Goal: Task Accomplishment & Management: Complete application form

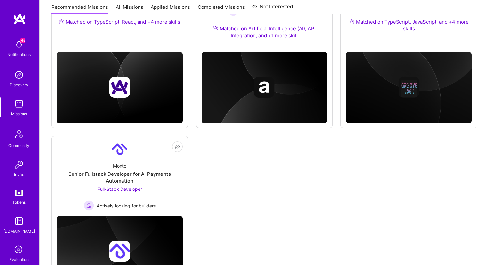
scroll to position [557, 0]
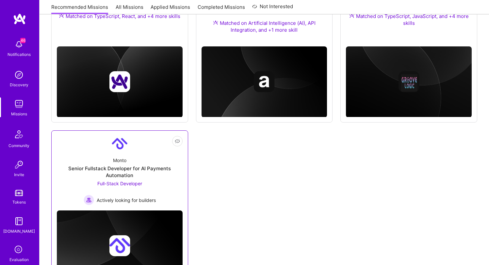
click at [145, 144] on link "Not Interested Monto Senior Fullstack Developer for AI Payments Automation Full…" at bounding box center [120, 170] width 126 height 69
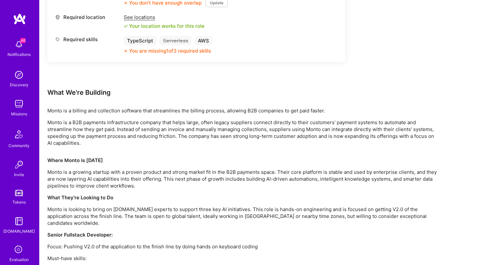
scroll to position [322, 0]
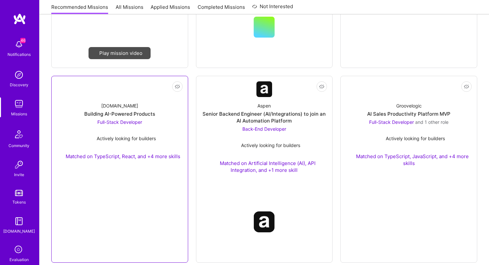
scroll to position [439, 0]
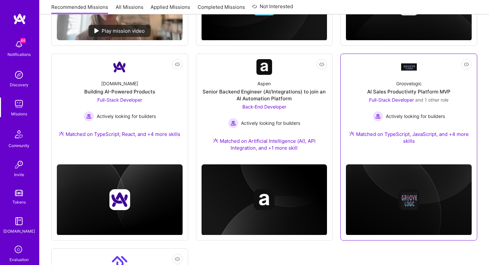
click at [390, 95] on div "Groovelogic AI Sales Productivity Platform MVP Full-Stack Developer and 1 other…" at bounding box center [409, 113] width 126 height 77
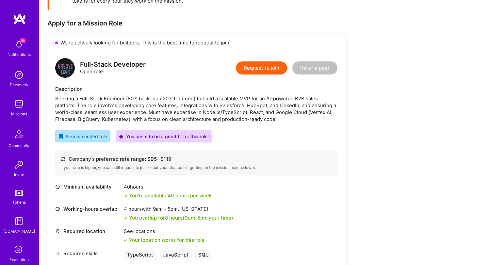
scroll to position [116, 0]
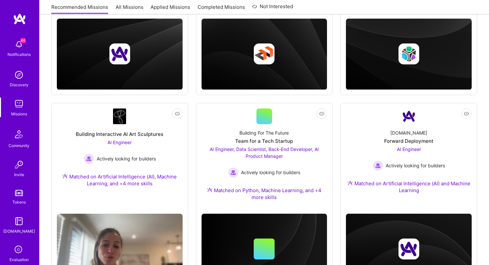
scroll to position [439, 0]
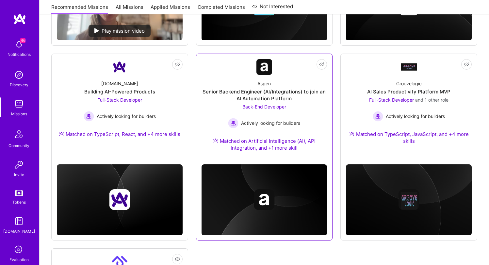
click at [264, 83] on div "Aspen" at bounding box center [263, 83] width 13 height 7
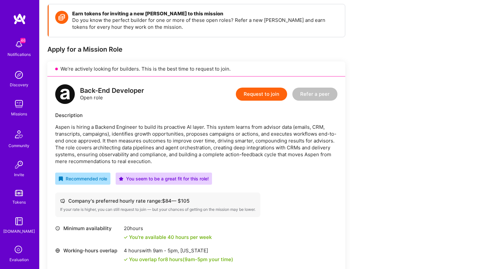
scroll to position [76, 0]
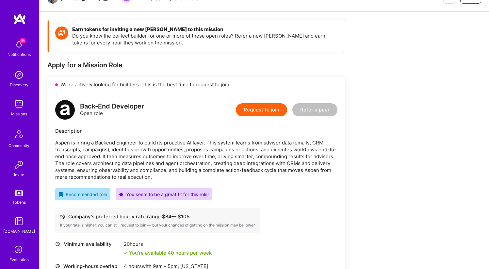
click at [265, 113] on button "Request to join" at bounding box center [261, 109] width 51 height 13
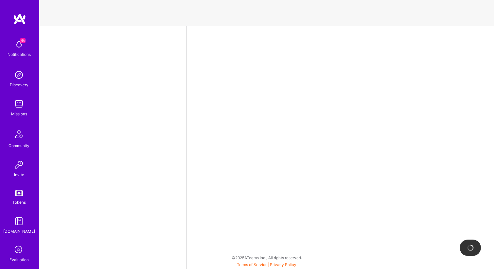
select select "US"
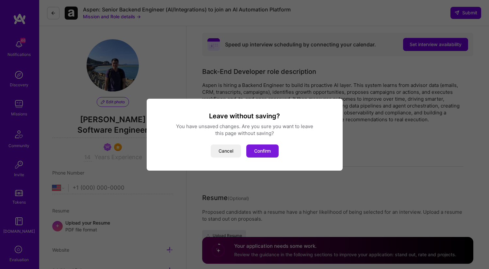
click at [261, 152] on button "Confirm" at bounding box center [262, 150] width 32 height 13
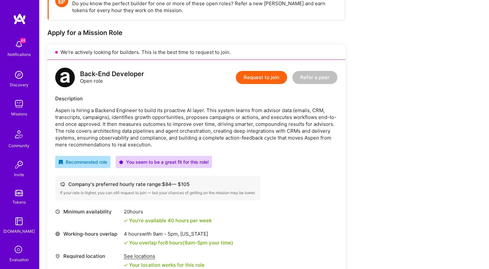
scroll to position [109, 0]
click at [268, 75] on button "Request to join" at bounding box center [261, 76] width 51 height 13
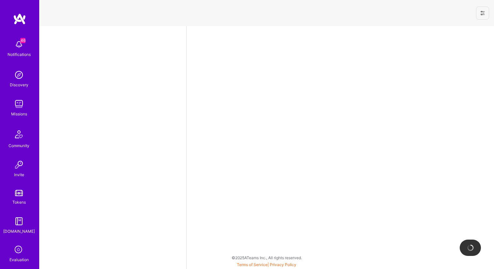
select select "US"
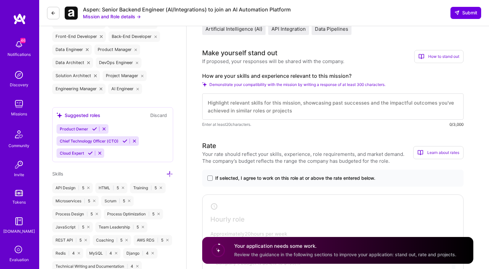
scroll to position [258, 0]
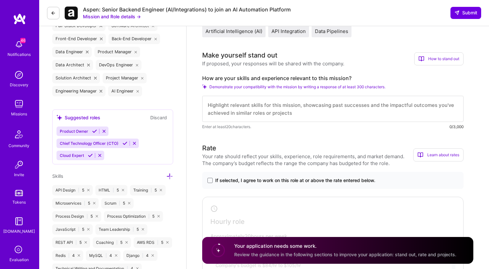
click at [375, 106] on textarea at bounding box center [332, 109] width 261 height 26
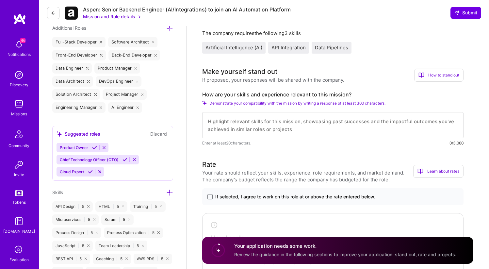
scroll to position [242, 0]
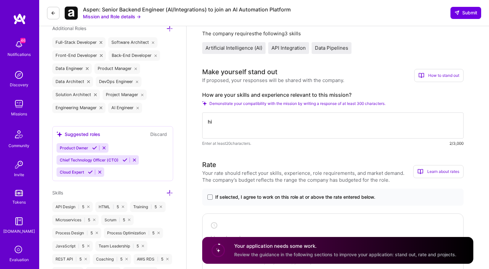
type textarea "h"
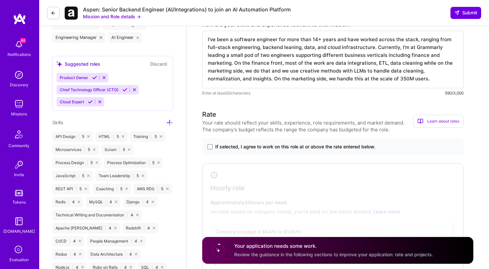
scroll to position [317, 0]
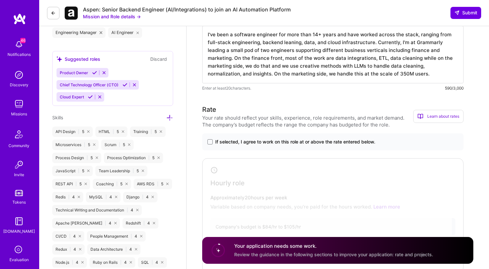
type textarea "I've been a software engineer for more than 14+ years and have worked across th…"
click at [249, 141] on span "If selected, I agree to work on this role at or above the rate entered below." at bounding box center [295, 142] width 160 height 7
click at [0, 0] on input "If selected, I agree to work on this role at or above the rate entered below." at bounding box center [0, 0] width 0 height 0
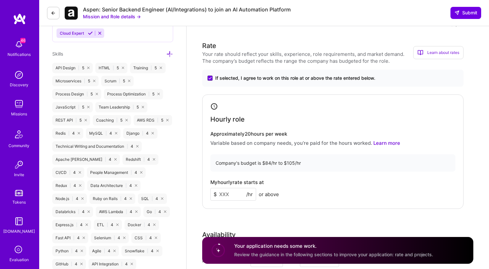
scroll to position [382, 0]
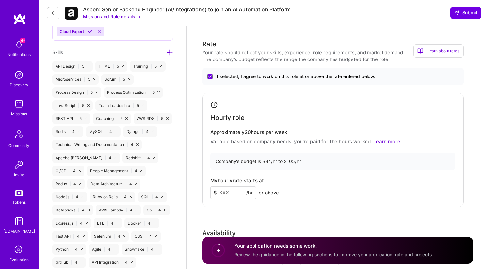
click at [238, 192] on input at bounding box center [233, 192] width 46 height 13
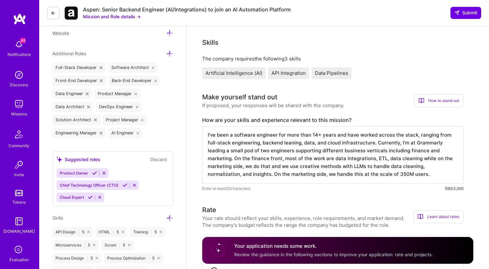
scroll to position [216, 0]
type input "105"
click at [440, 177] on textarea "I've been a software engineer for more than 14+ years and have worked across th…" at bounding box center [332, 155] width 261 height 58
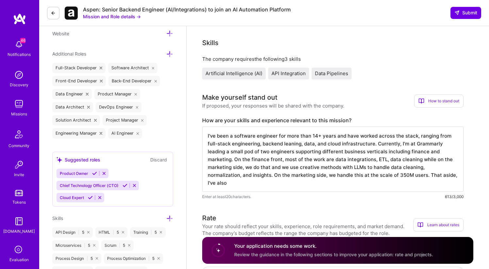
scroll to position [1, 0]
type textarea "I've been a software engineer for more than 14+ years and have worked across th…"
click at [119, 17] on button "Mission and Role details →" at bounding box center [112, 16] width 58 height 7
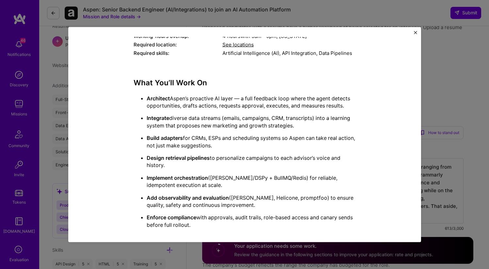
scroll to position [129, 0]
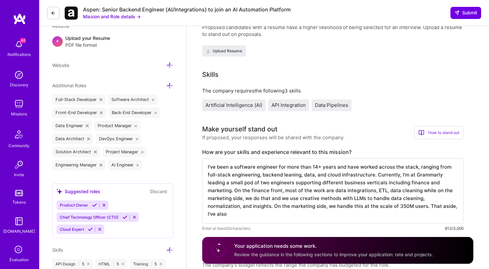
click at [268, 214] on textarea "I've been a software engineer for more than 14+ years and have worked across th…" at bounding box center [332, 190] width 261 height 65
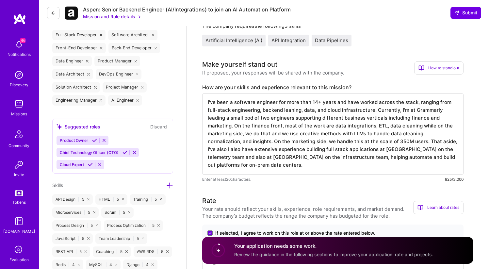
scroll to position [250, 0]
click at [365, 158] on textarea "I've been a software engineer for more than 14+ years and have worked across th…" at bounding box center [332, 133] width 261 height 81
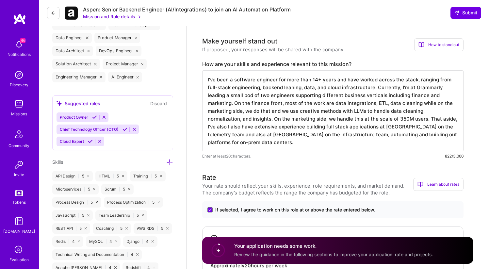
scroll to position [271, 0]
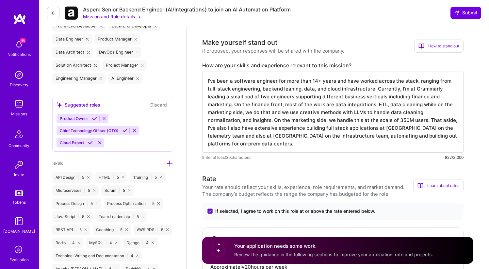
click at [367, 112] on textarea "I've been a software engineer for more than 14+ years and have worked across th…" at bounding box center [332, 112] width 261 height 81
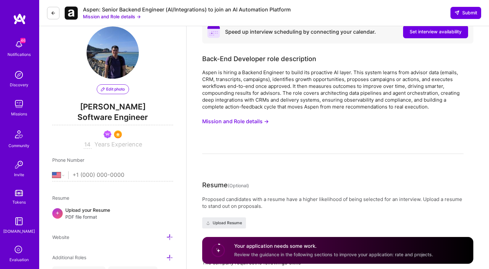
scroll to position [0, 0]
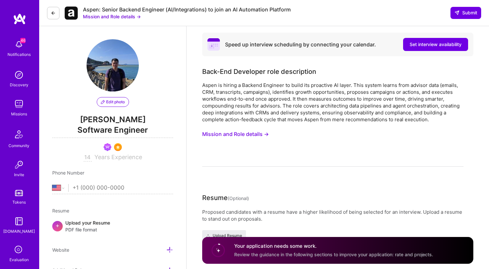
type textarea "I've been a software engineer for more than 14+ years and have worked across th…"
select select "US"
click at [263, 132] on button "Mission and Role details →" at bounding box center [235, 134] width 67 height 12
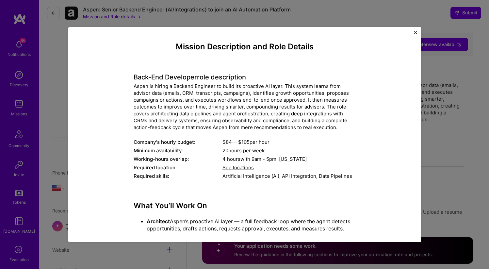
click at [253, 108] on div "Aspen is hiring a Backend Engineer to build its proactive AI layer. This system…" at bounding box center [245, 107] width 222 height 48
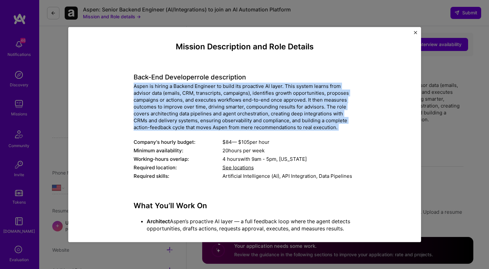
click at [253, 108] on div "Aspen is hiring a Backend Engineer to build its proactive AI layer. This system…" at bounding box center [245, 107] width 222 height 48
copy div "Aspen is hiring a Backend Engineer to build its proactive AI layer. This system…"
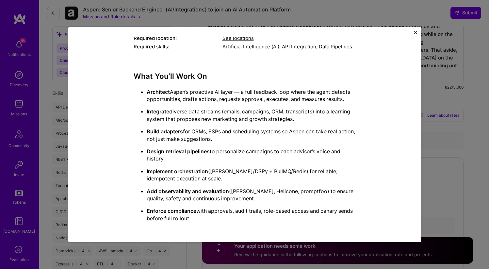
scroll to position [444, 0]
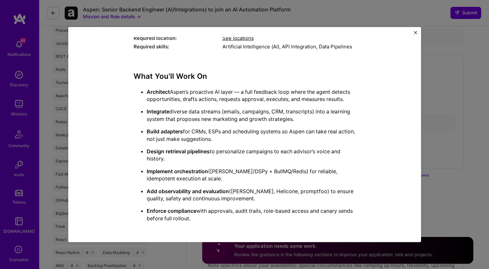
click at [213, 216] on p "Enforce compliance with approvals, audit trails, role-based access and canary s…" at bounding box center [251, 214] width 209 height 15
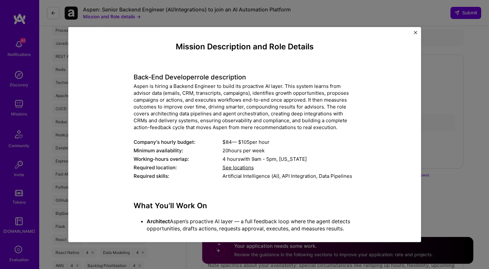
drag, startPoint x: 213, startPoint y: 219, endPoint x: 132, endPoint y: 77, distance: 163.2
click at [134, 77] on div "Mission Description and Role Details Back-End Developer role description Aspen …" at bounding box center [245, 199] width 222 height 315
copy div "Back-End Developer role description Aspen is hiring a Backend Engineer to build…"
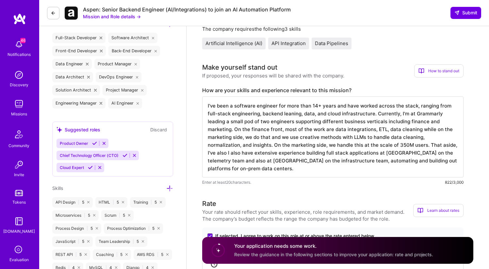
scroll to position [1, 0]
click at [372, 129] on textarea "I've been a software engineer for more than 14+ years and have worked across th…" at bounding box center [332, 136] width 261 height 81
click at [339, 89] on label "How are your skills and experience relevant to this mission?" at bounding box center [332, 90] width 261 height 7
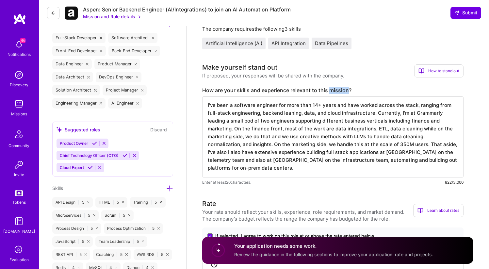
click at [339, 89] on label "How are your skills and experience relevant to this mission?" at bounding box center [332, 90] width 261 height 7
click at [412, 128] on textarea "I've been a software engineer for more than 14+ years and have worked across th…" at bounding box center [332, 136] width 261 height 81
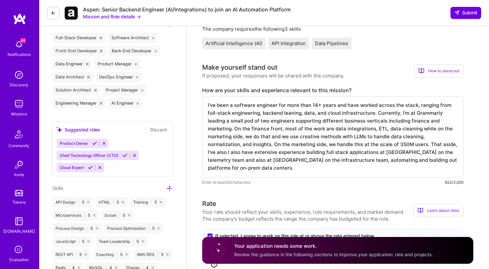
click at [336, 89] on label "How are your skills and experience relevant to this mission?" at bounding box center [332, 90] width 261 height 7
copy label "How are your skills and experience relevant to this mission?"
click at [251, 88] on label "How are your skills and experience relevant to this mission?" at bounding box center [332, 90] width 261 height 7
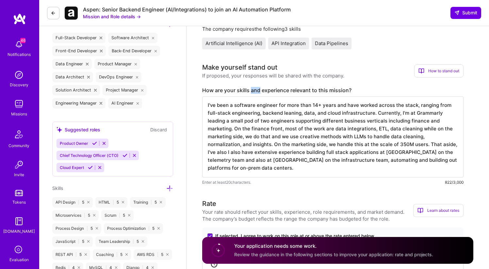
click at [251, 88] on label "How are your skills and experience relevant to this mission?" at bounding box center [332, 90] width 261 height 7
click at [269, 162] on textarea "I've been a software engineer for more than 14+ years and have worked across th…" at bounding box center [332, 136] width 261 height 81
click at [338, 143] on textarea "I've been a software engineer for more than 14+ years and have worked across th…" at bounding box center [332, 136] width 261 height 81
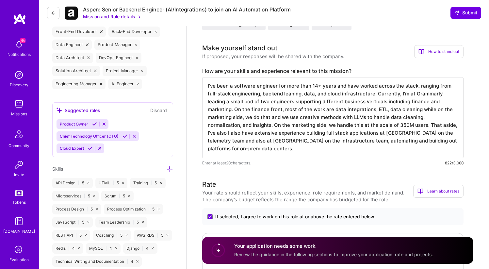
scroll to position [266, 0]
click at [274, 124] on textarea "I've been a software engineer for more than 14+ years and have worked across th…" at bounding box center [332, 117] width 261 height 81
click at [282, 133] on textarea "I've been a software engineer for more than 14+ years and have worked across th…" at bounding box center [332, 117] width 261 height 81
click at [320, 132] on textarea "I've been a software engineer for more than 14+ years and have worked across th…" at bounding box center [332, 117] width 261 height 81
click at [271, 125] on textarea "I've been a software engineer for more than 14+ years and have worked across th…" at bounding box center [332, 117] width 261 height 81
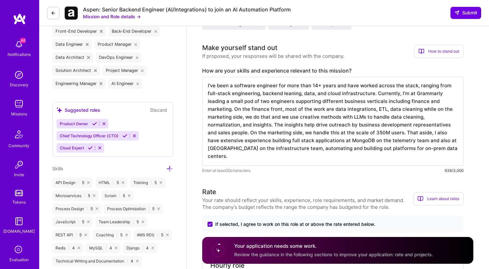
scroll to position [0, 0]
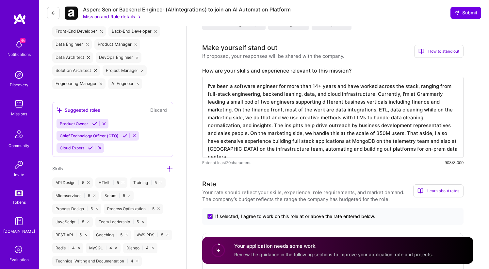
click at [406, 134] on textarea "I've been a software engineer for more than 14+ years and have worked across th…" at bounding box center [332, 117] width 261 height 81
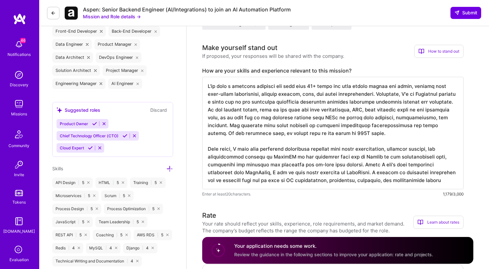
type textarea "I've been a software engineer for more than 14+ years and have worked across th…"
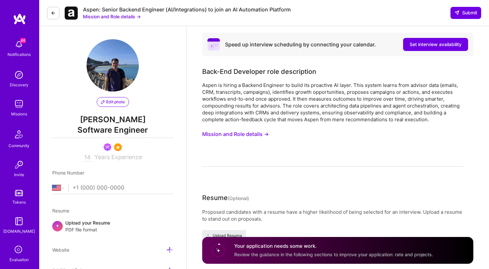
select select "US"
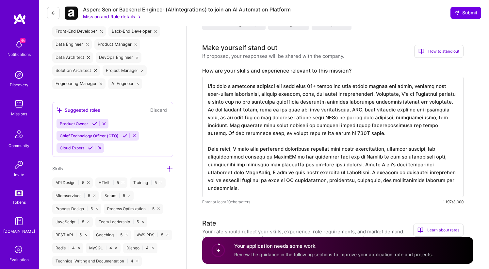
click at [293, 181] on textarea at bounding box center [332, 137] width 261 height 120
paste textarea "bring 14+ years of experience across backend engineering, data, and infrastruct…"
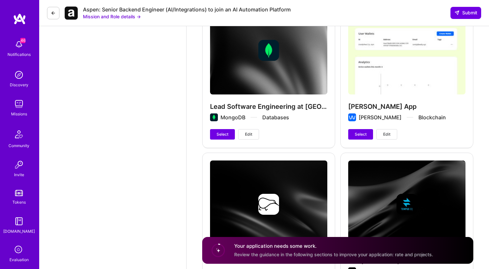
scroll to position [1592, 0]
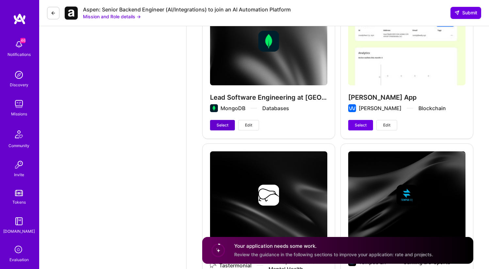
type textarea "I bring 14+ years of experience across backend engineering, data, and infrastru…"
click at [222, 122] on button "Select" at bounding box center [222, 125] width 25 height 10
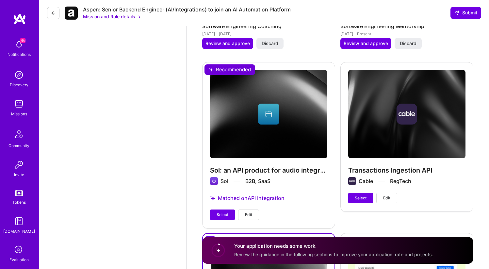
scroll to position [1342, 0]
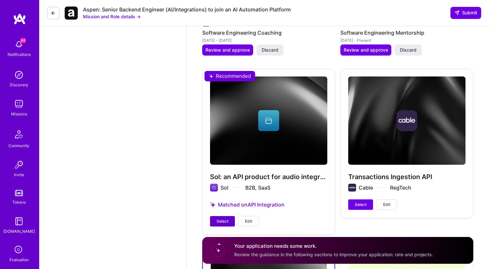
click at [221, 220] on span "Select" at bounding box center [223, 221] width 12 height 6
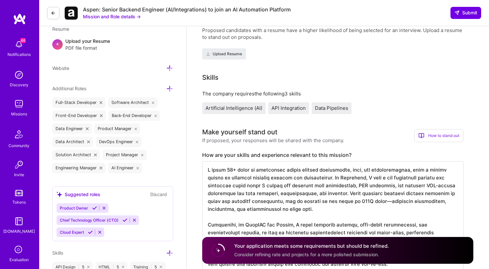
scroll to position [0, 0]
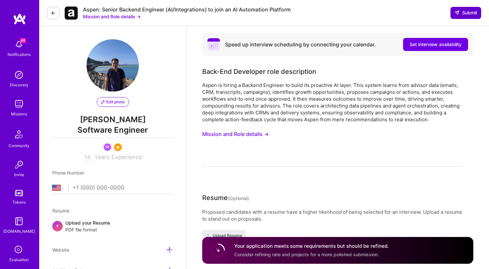
click at [472, 12] on span "Submit" at bounding box center [466, 12] width 23 height 7
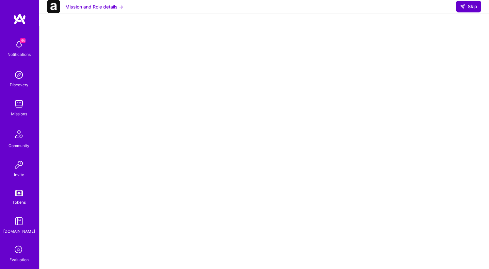
click at [472, 12] on button "Skip" at bounding box center [468, 7] width 25 height 12
select select "US"
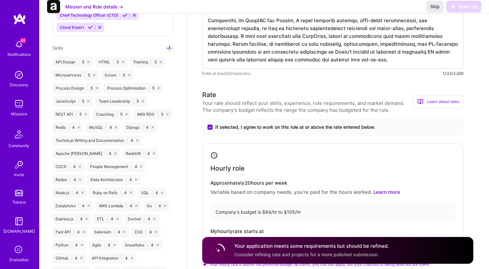
scroll to position [375, 0]
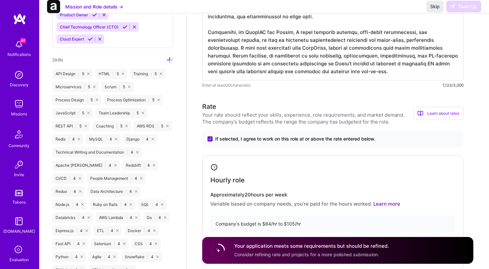
click at [12, 104] on img at bounding box center [18, 103] width 13 height 13
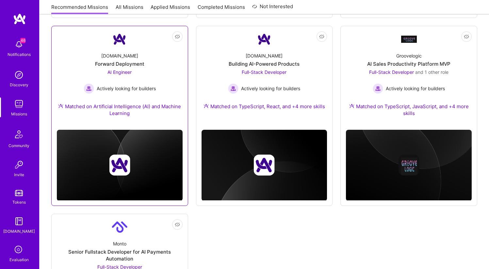
scroll to position [483, 0]
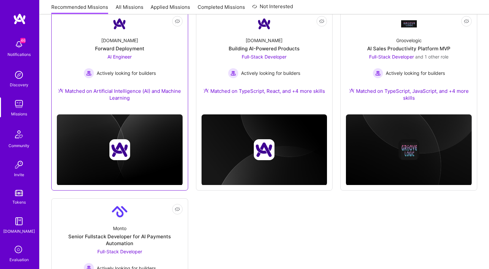
click at [134, 72] on span "Actively looking for builders" at bounding box center [126, 73] width 59 height 7
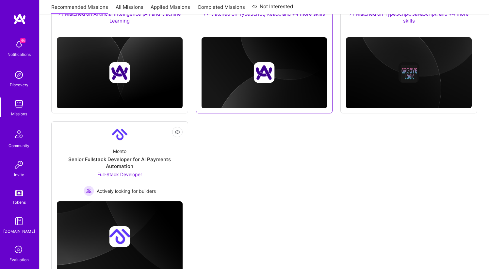
scroll to position [562, 0]
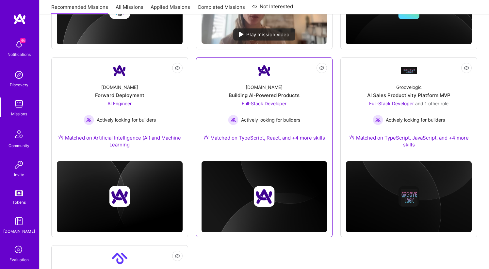
scroll to position [436, 0]
